Goal: Information Seeking & Learning: Learn about a topic

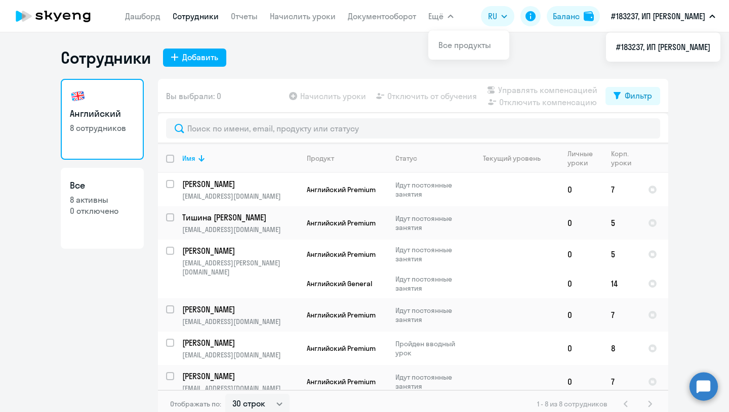
select select "30"
click at [54, 16] on icon at bounding box center [53, 16] width 89 height 25
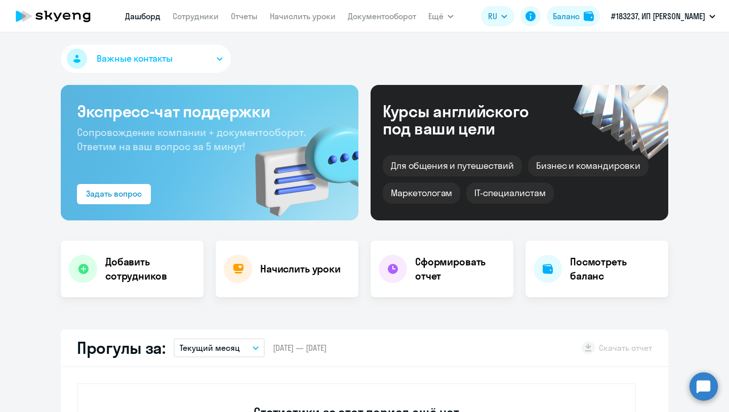
select select "30"
click at [443, 43] on link "Все продукты" at bounding box center [464, 45] width 53 height 10
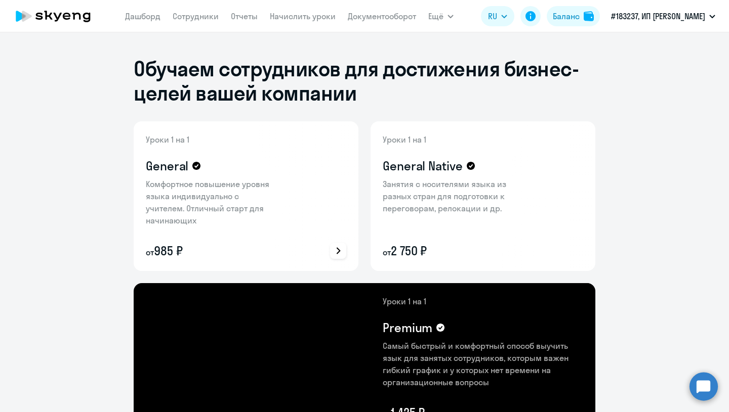
click at [340, 253] on icon at bounding box center [337, 250] width 7 height 7
click at [332, 253] on div at bounding box center [364, 206] width 729 height 412
click at [335, 248] on icon at bounding box center [337, 250] width 7 height 7
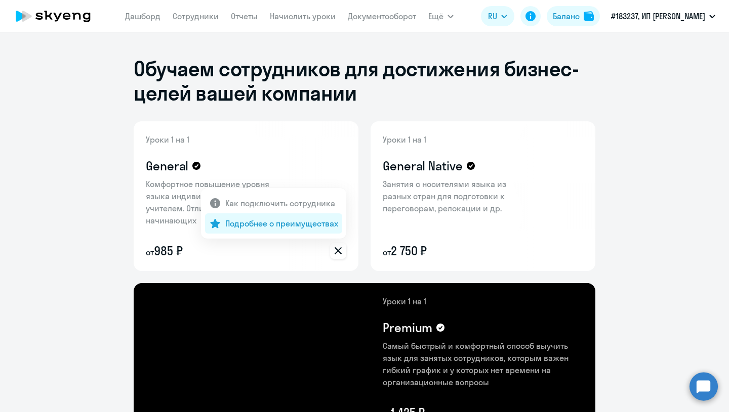
click at [265, 225] on p "Подробнее о преимуществах" at bounding box center [281, 224] width 113 height 12
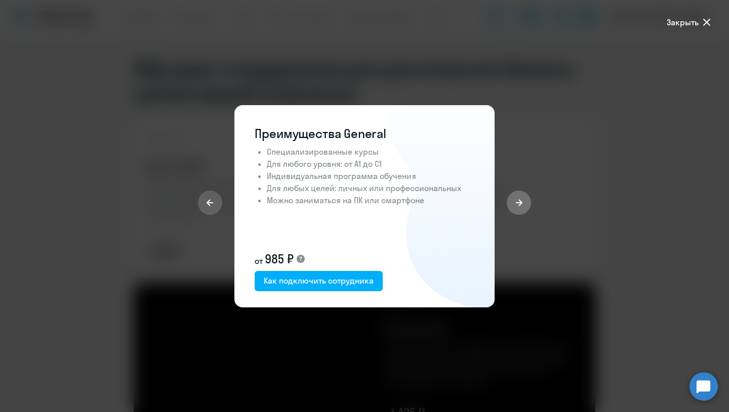
click at [521, 206] on icon at bounding box center [519, 203] width 8 height 8
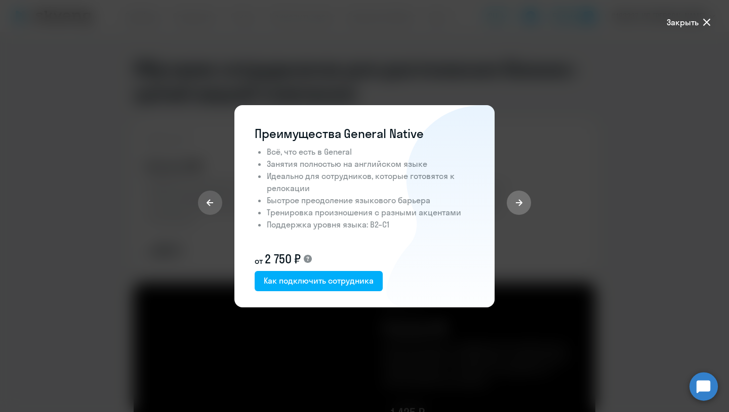
click at [521, 206] on icon at bounding box center [519, 203] width 8 height 8
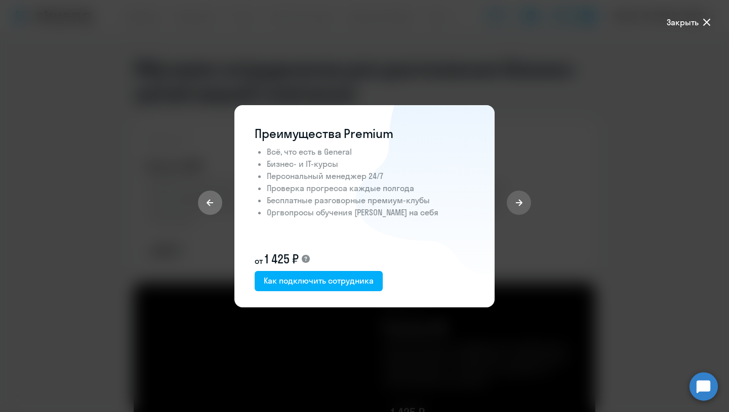
click at [214, 206] on button at bounding box center [210, 203] width 24 height 24
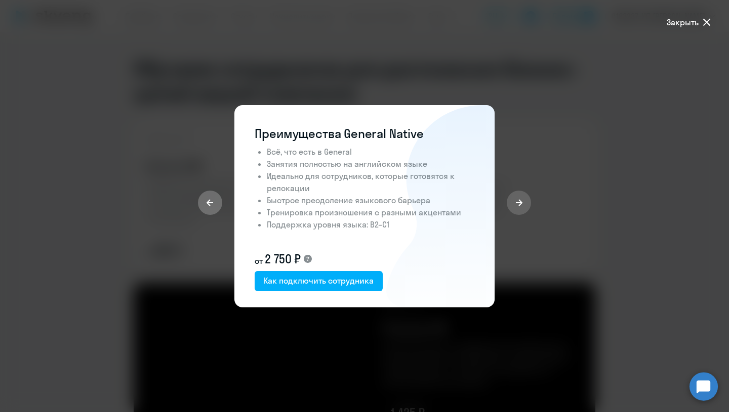
click at [214, 206] on icon at bounding box center [210, 203] width 8 height 8
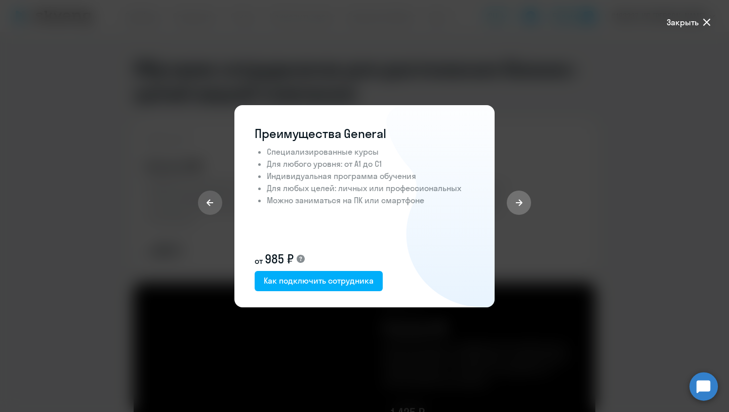
click at [522, 208] on button at bounding box center [519, 203] width 24 height 24
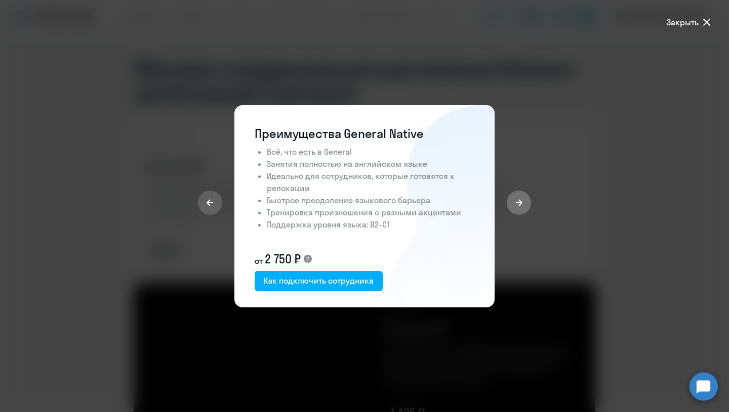
click at [522, 208] on button at bounding box center [519, 203] width 24 height 24
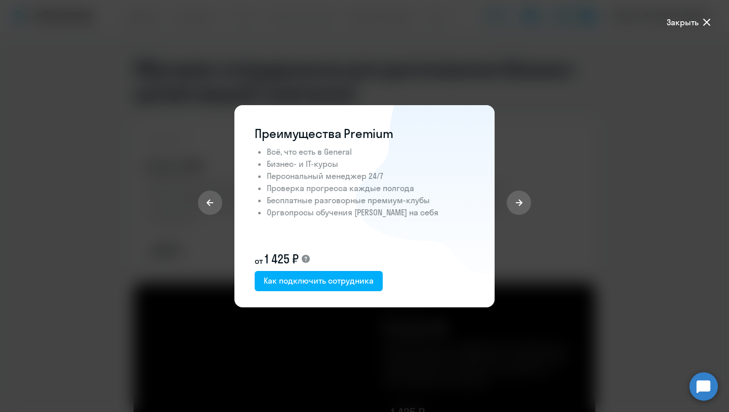
click at [706, 22] on icon at bounding box center [706, 22] width 7 height 7
